Goal: Transaction & Acquisition: Book appointment/travel/reservation

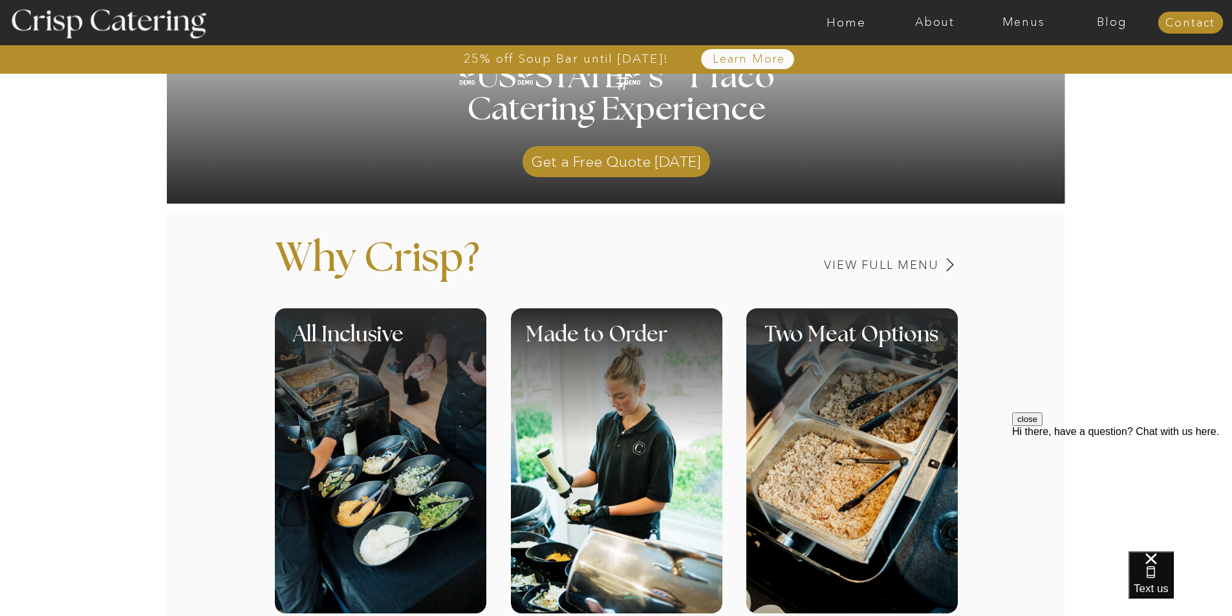
scroll to position [354, 0]
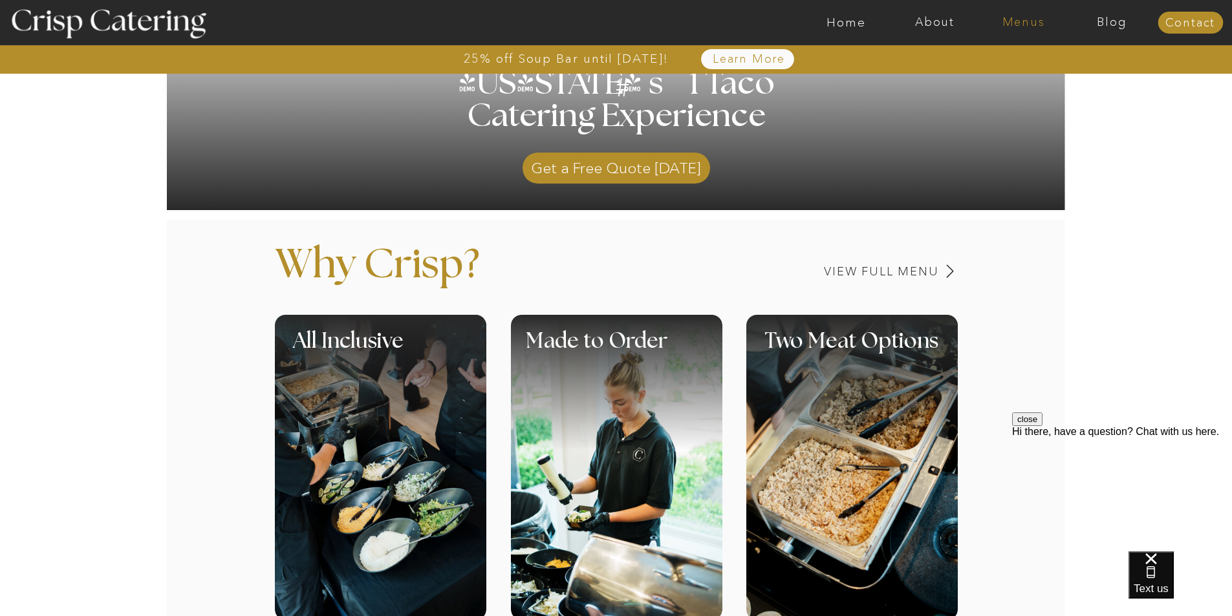
click at [1028, 25] on nav "Menus" at bounding box center [1023, 22] width 89 height 13
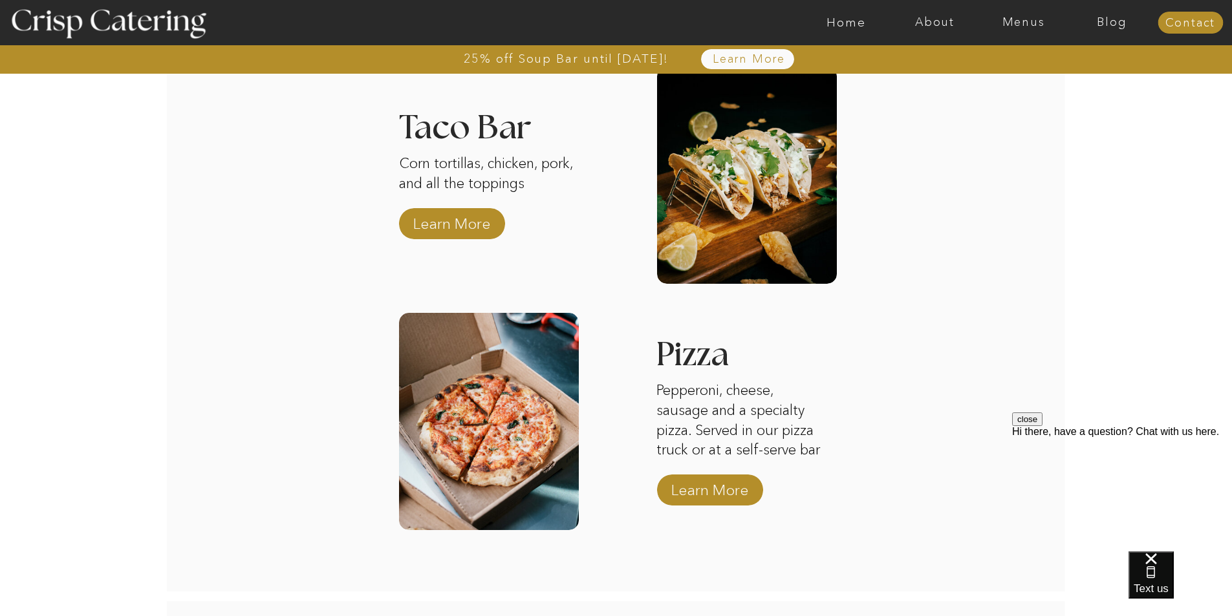
scroll to position [2067, 0]
click at [458, 216] on p "Learn More" at bounding box center [452, 220] width 86 height 38
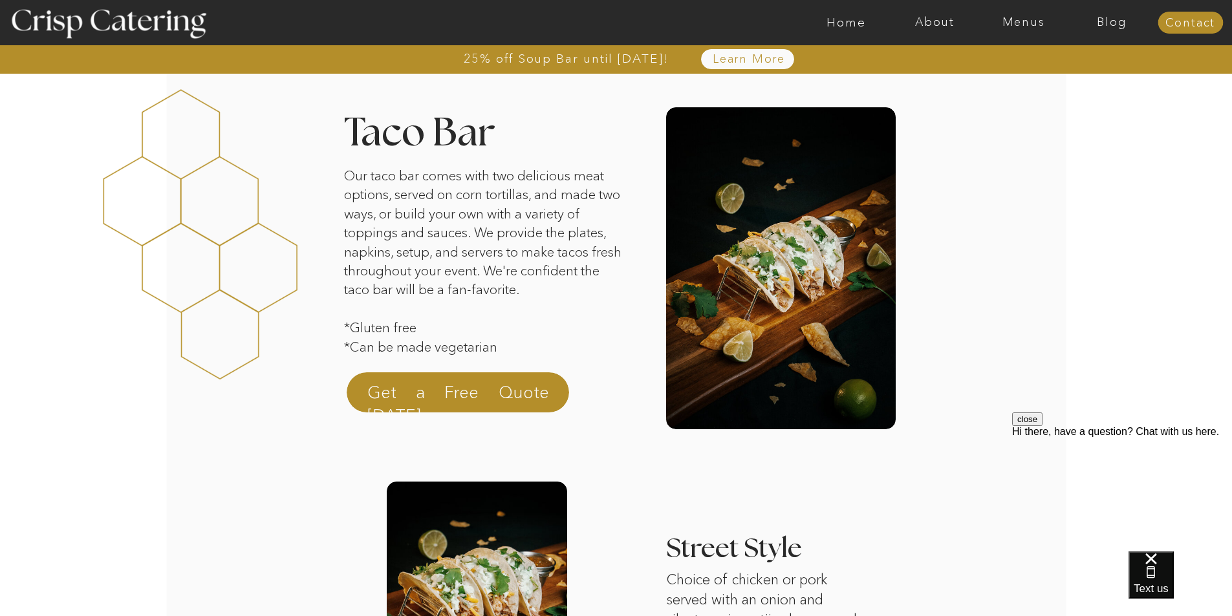
scroll to position [19, 0]
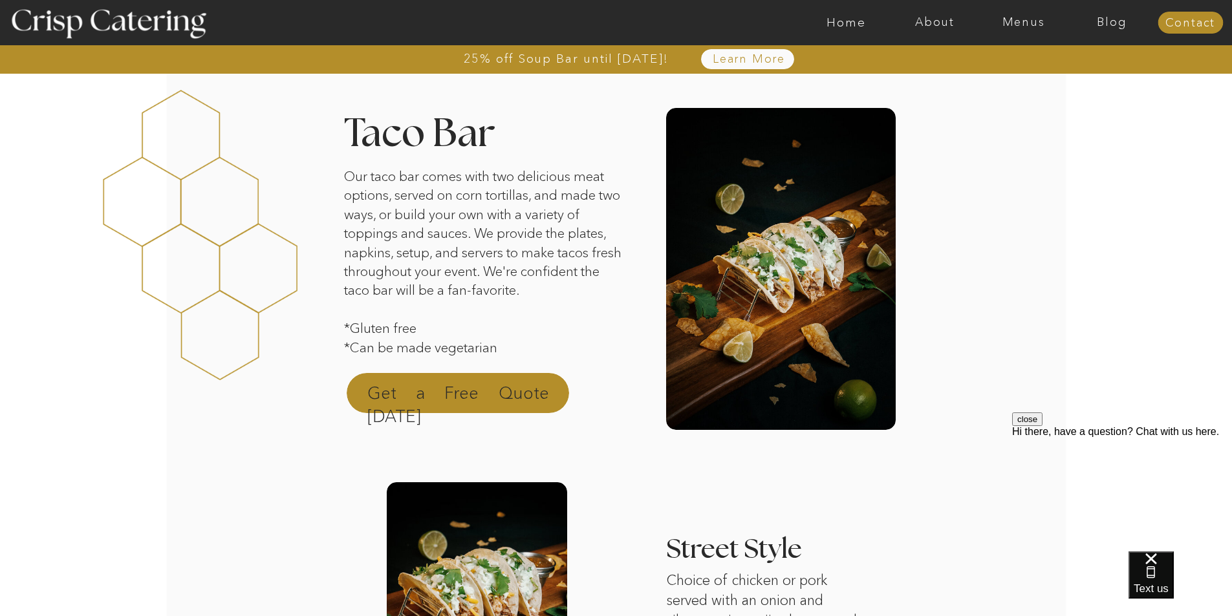
click at [508, 389] on p "Get a Free Quote [DATE]" at bounding box center [458, 397] width 182 height 31
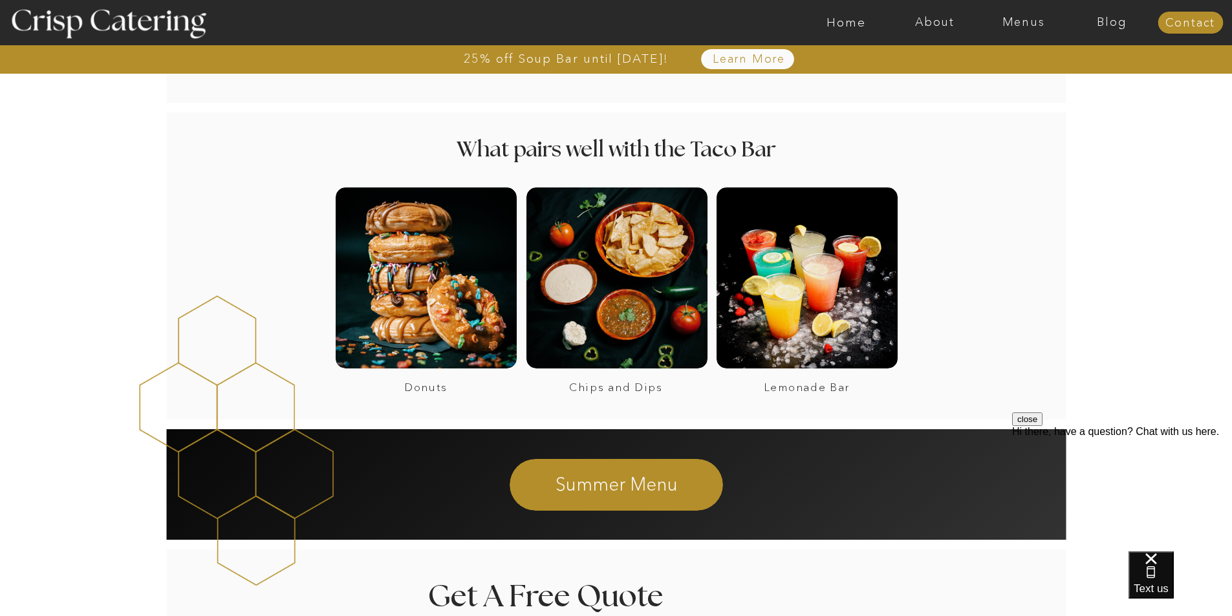
scroll to position [866, 0]
